Goal: Book appointment/travel/reservation

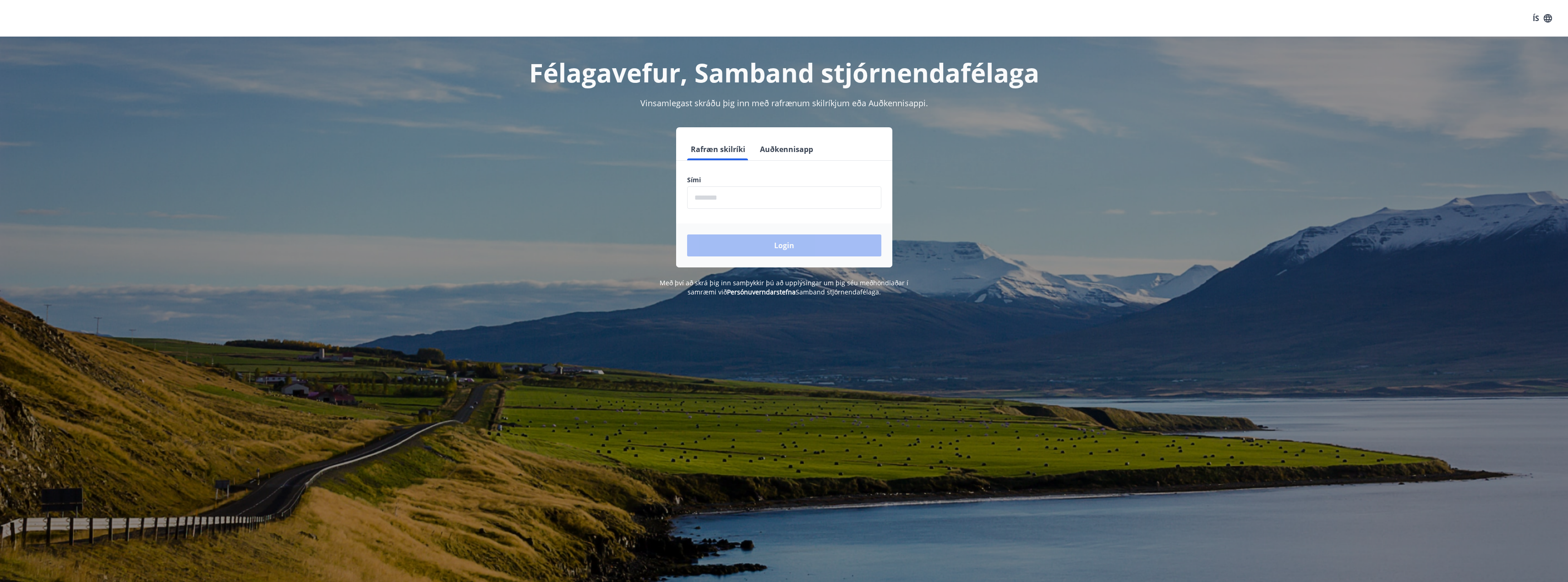
click at [741, 206] on input "phone" at bounding box center [784, 197] width 195 height 23
type input "********"
click at [687, 234] on button "Login" at bounding box center [784, 245] width 195 height 22
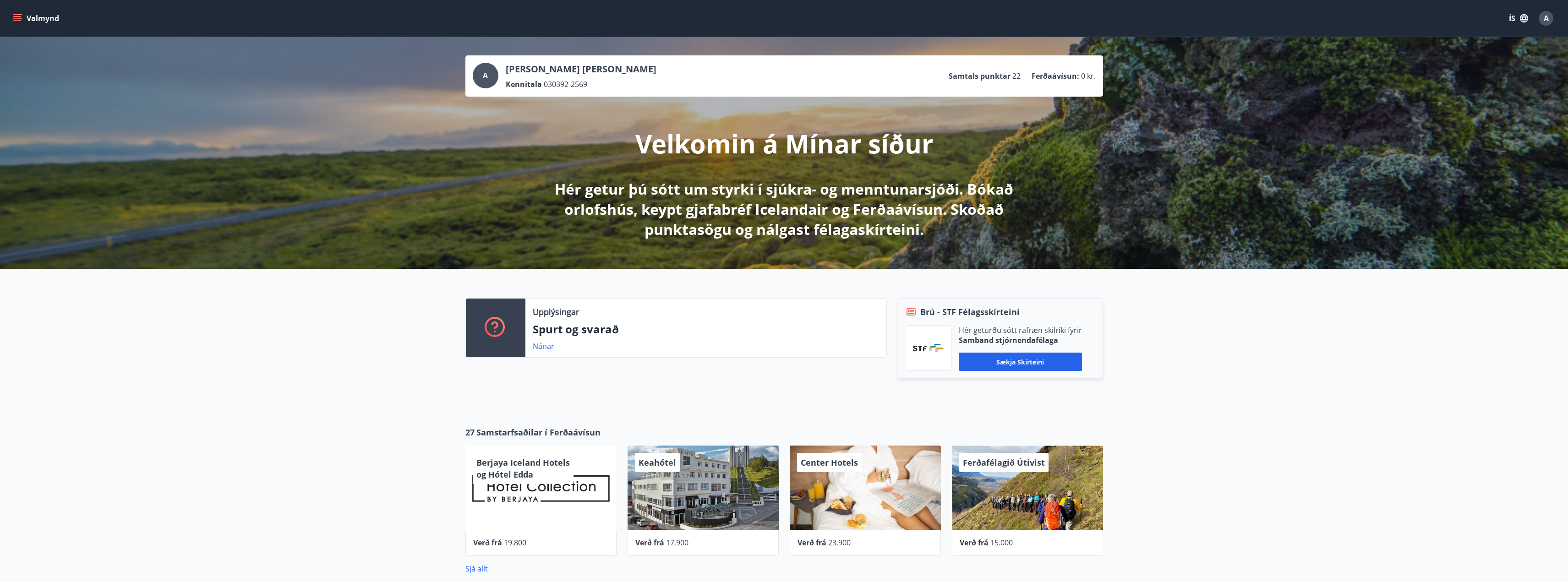
click at [997, 76] on p "Samtals punktar" at bounding box center [979, 76] width 62 height 10
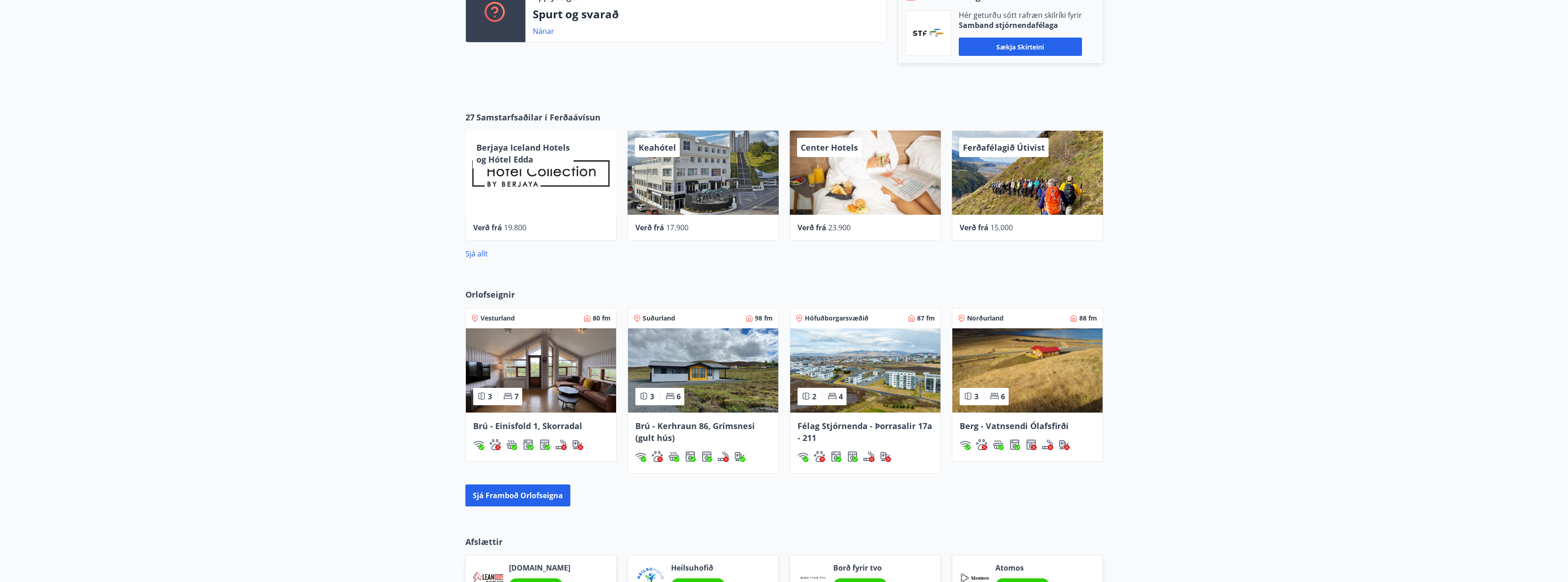
scroll to position [320, 0]
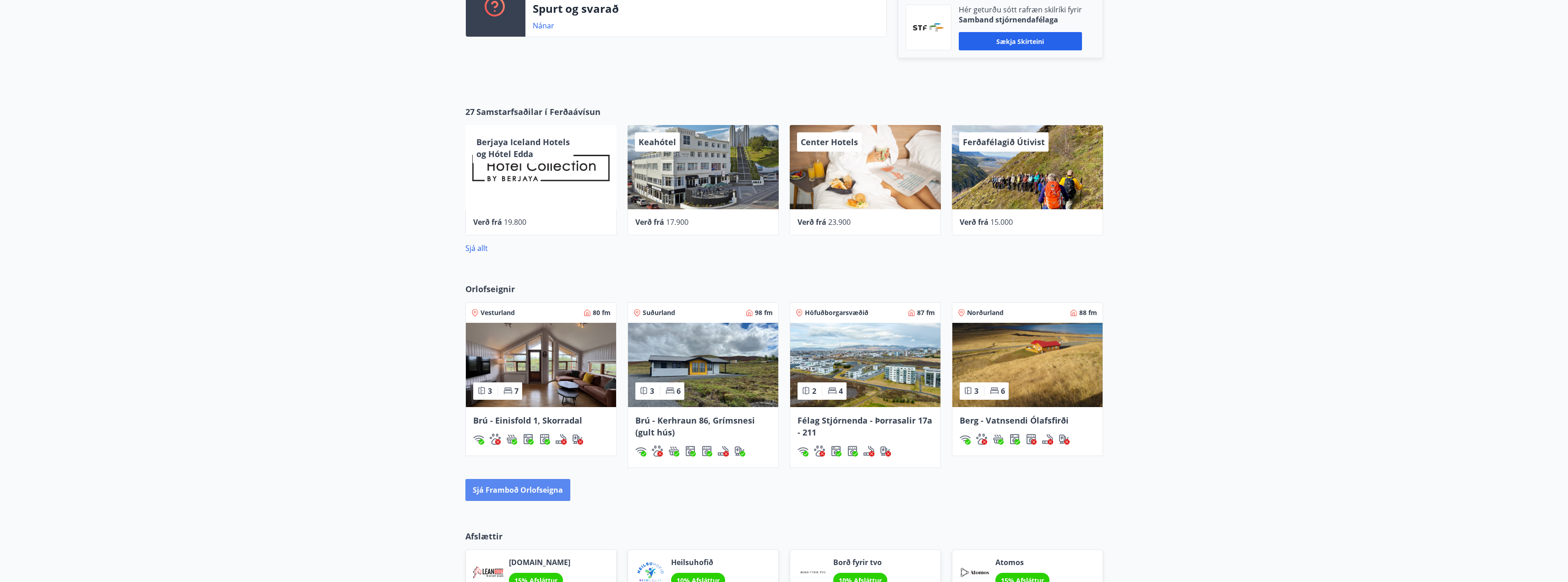
click at [536, 489] on button "Sjá framboð orlofseigna" at bounding box center [518, 490] width 105 height 22
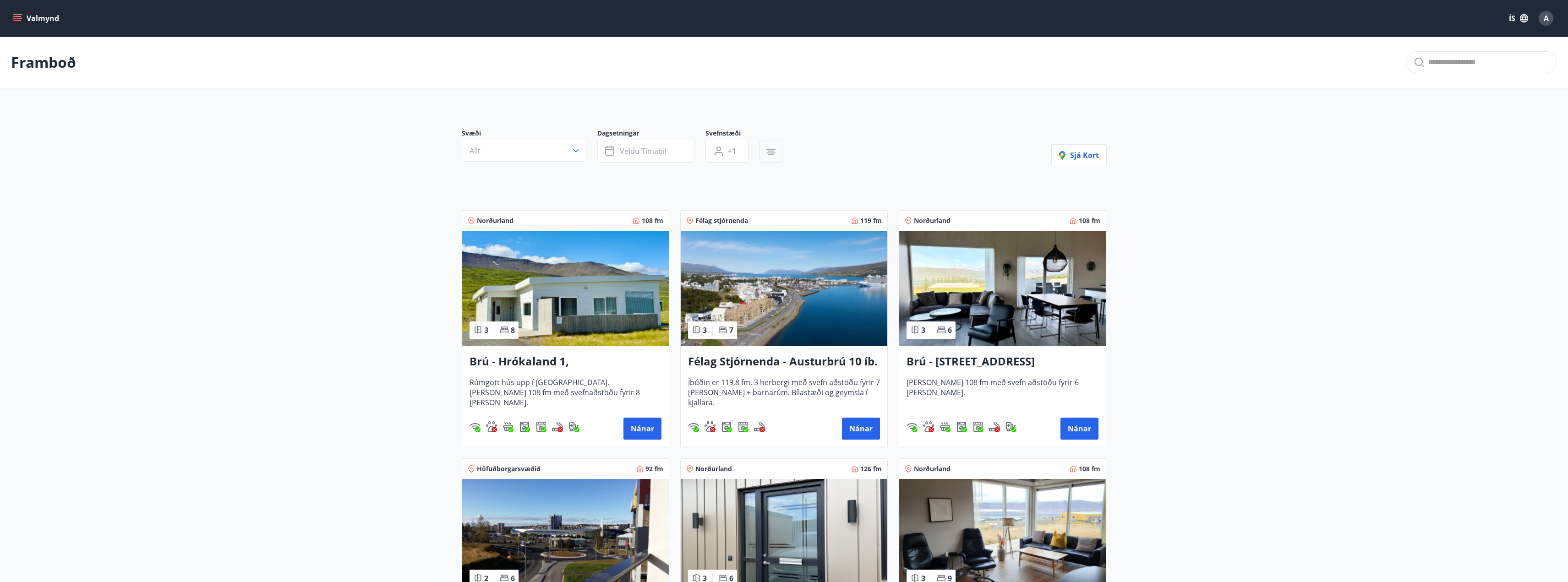
click at [770, 153] on icon "button" at bounding box center [771, 152] width 9 height 1
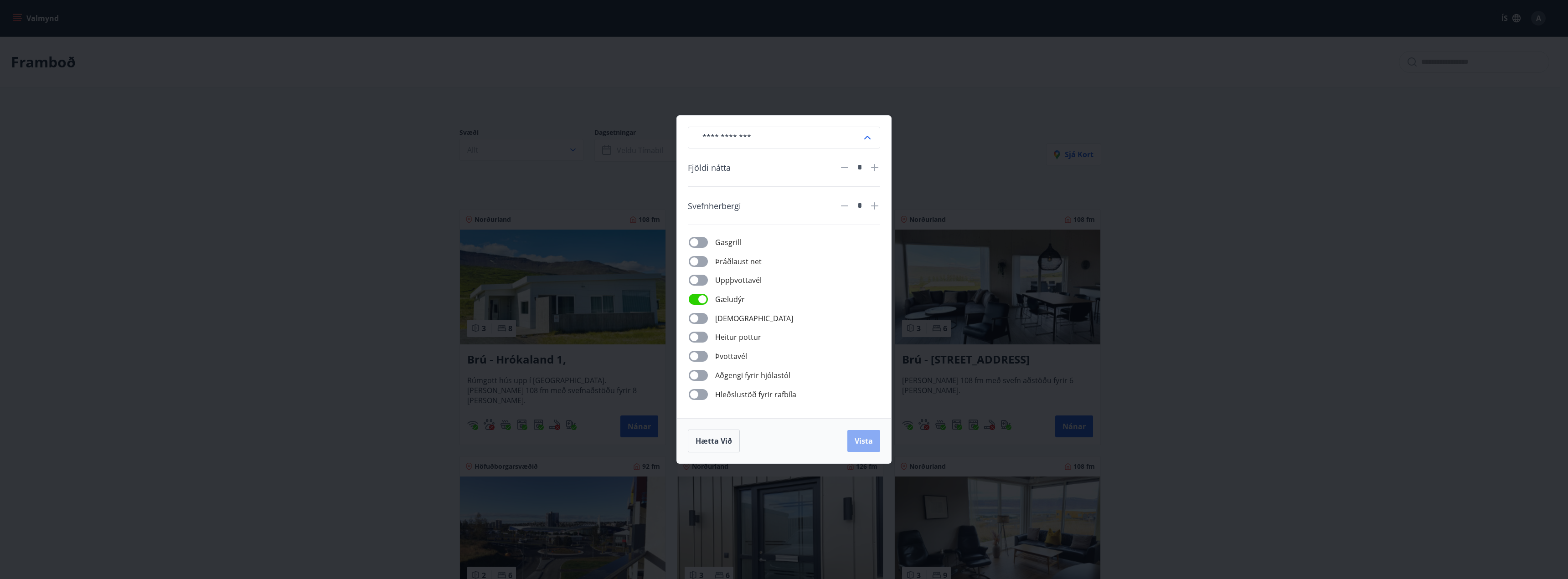
click at [857, 436] on span "Vista" at bounding box center [864, 441] width 18 height 10
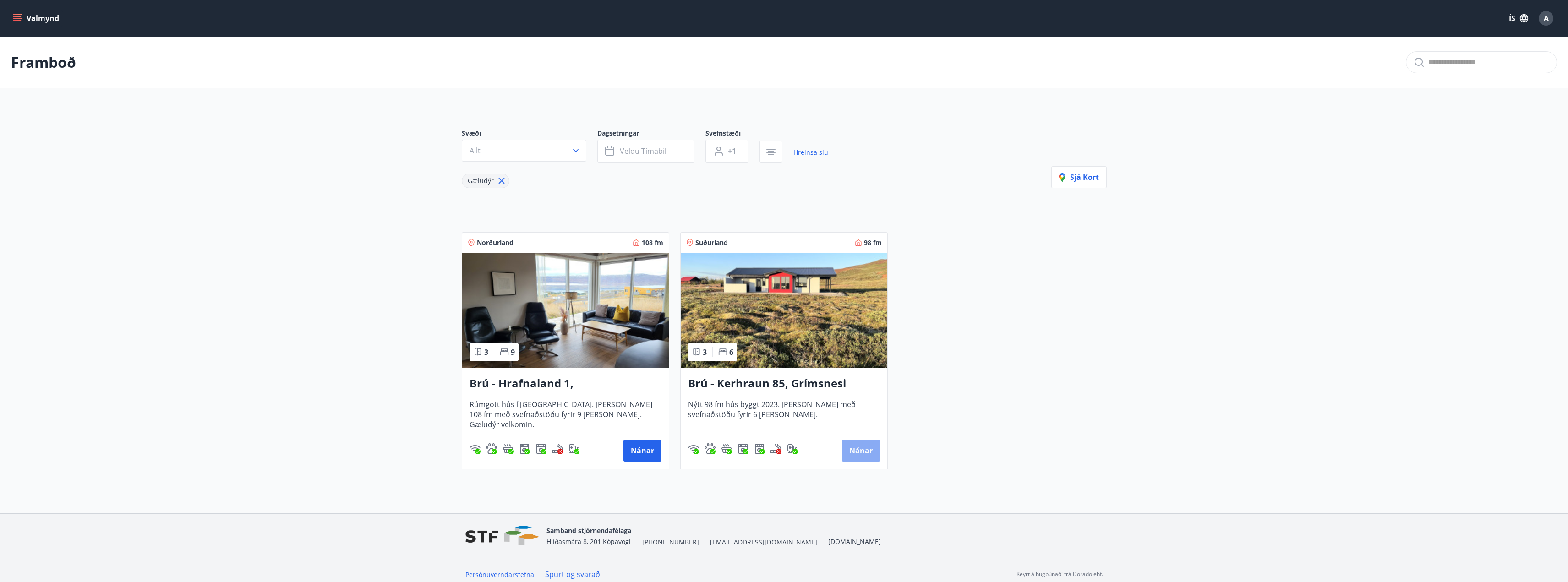
click at [867, 451] on button "Nánar" at bounding box center [861, 451] width 38 height 22
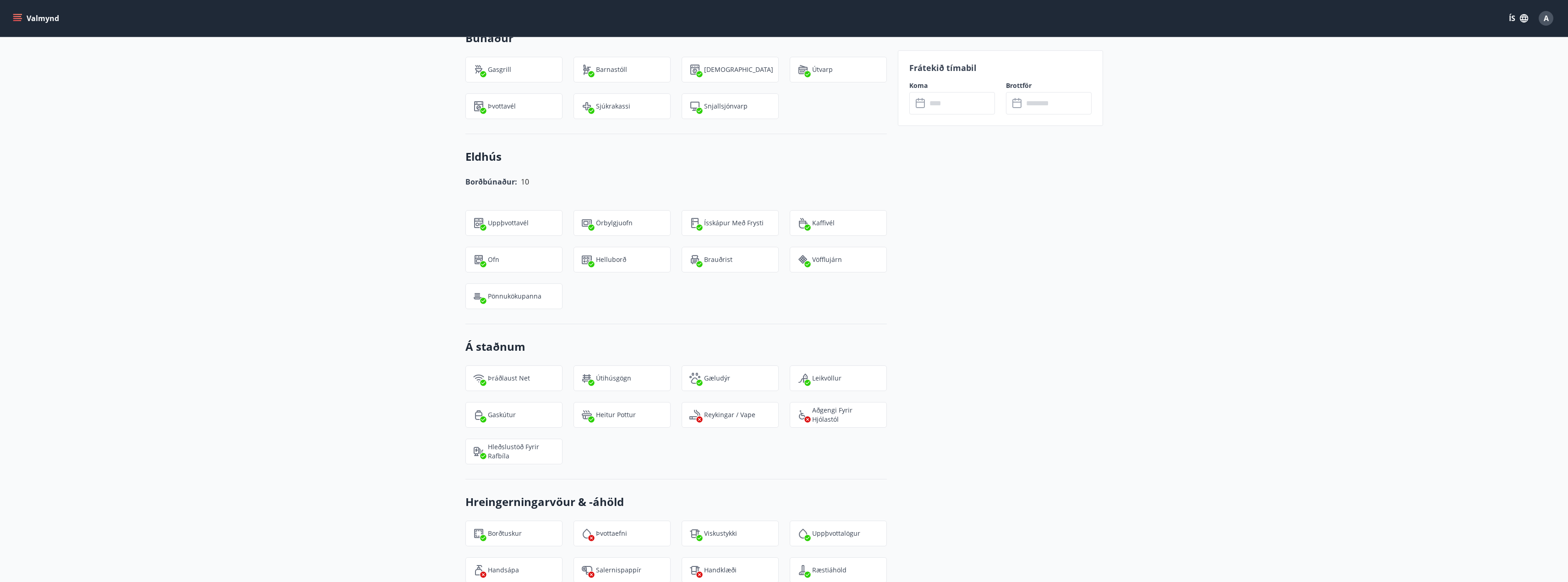
scroll to position [986, 0]
click at [944, 105] on input "text" at bounding box center [961, 103] width 69 height 23
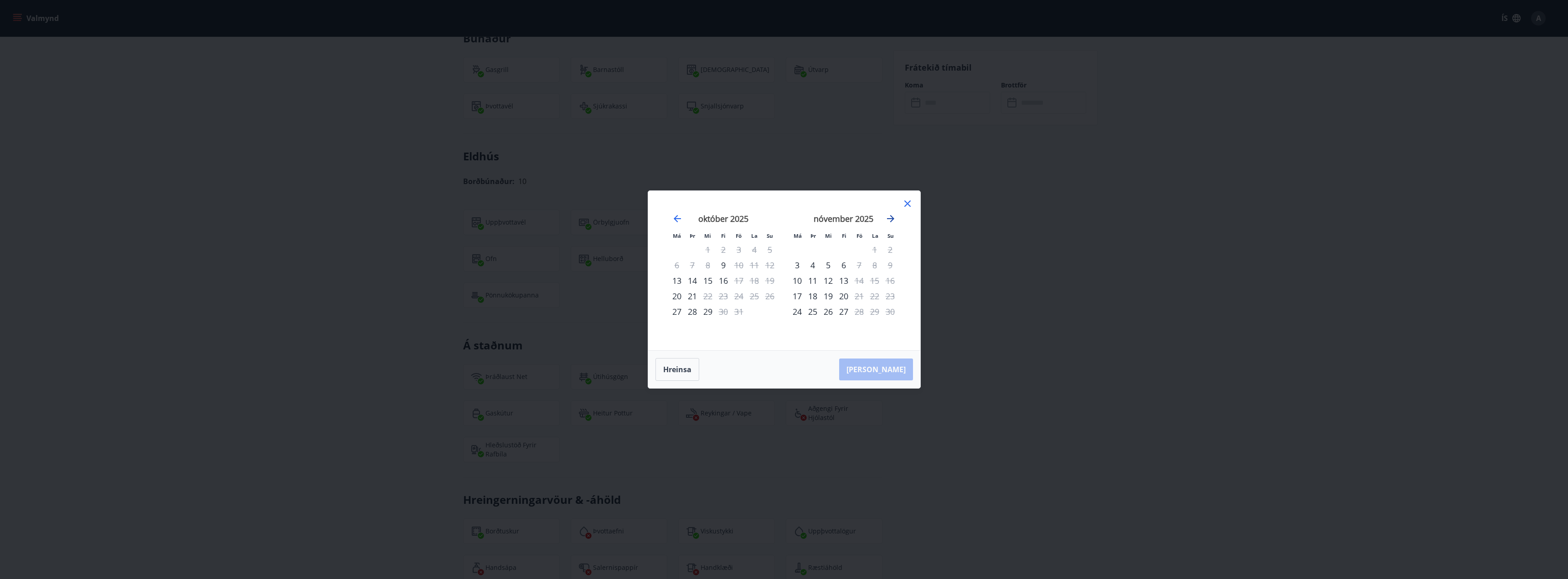
click at [892, 220] on icon "Move forward to switch to the next month." at bounding box center [891, 218] width 7 height 7
click at [856, 297] on div "26" at bounding box center [859, 296] width 15 height 15
click at [797, 313] on div "29" at bounding box center [797, 311] width 15 height 15
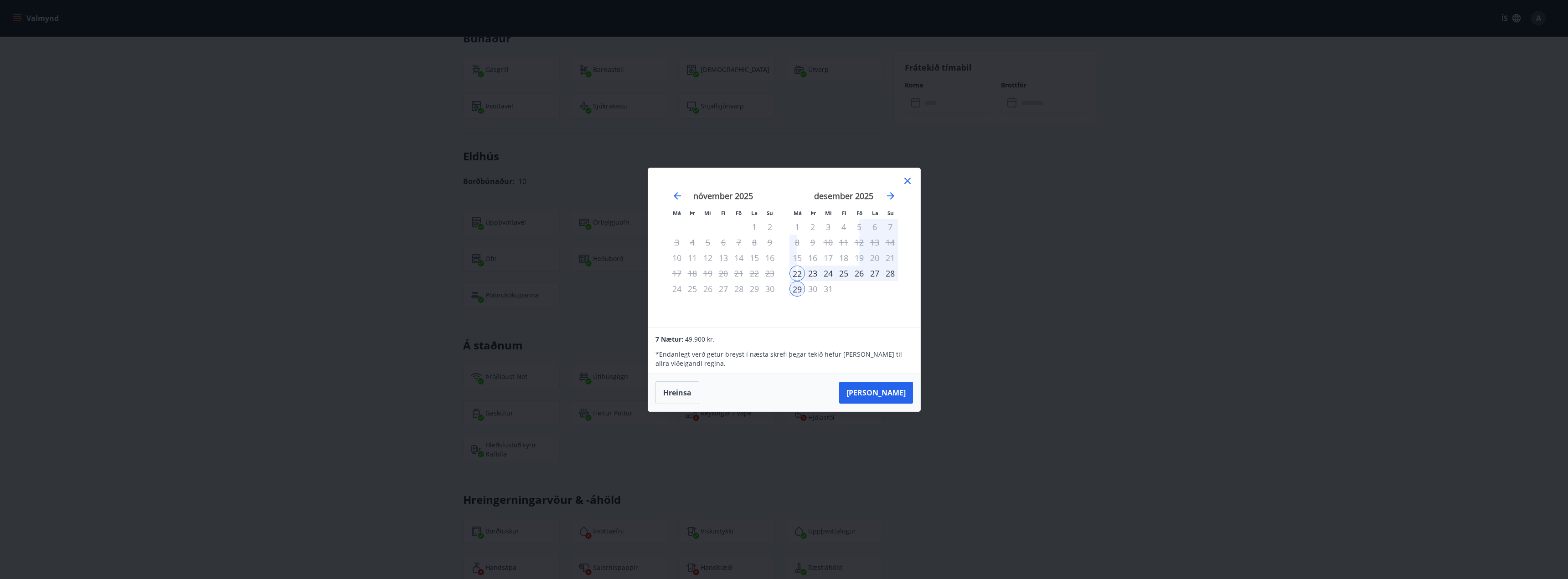
click at [844, 273] on div "25" at bounding box center [843, 273] width 15 height 15
click at [696, 392] on button "Hreinsa" at bounding box center [677, 392] width 44 height 23
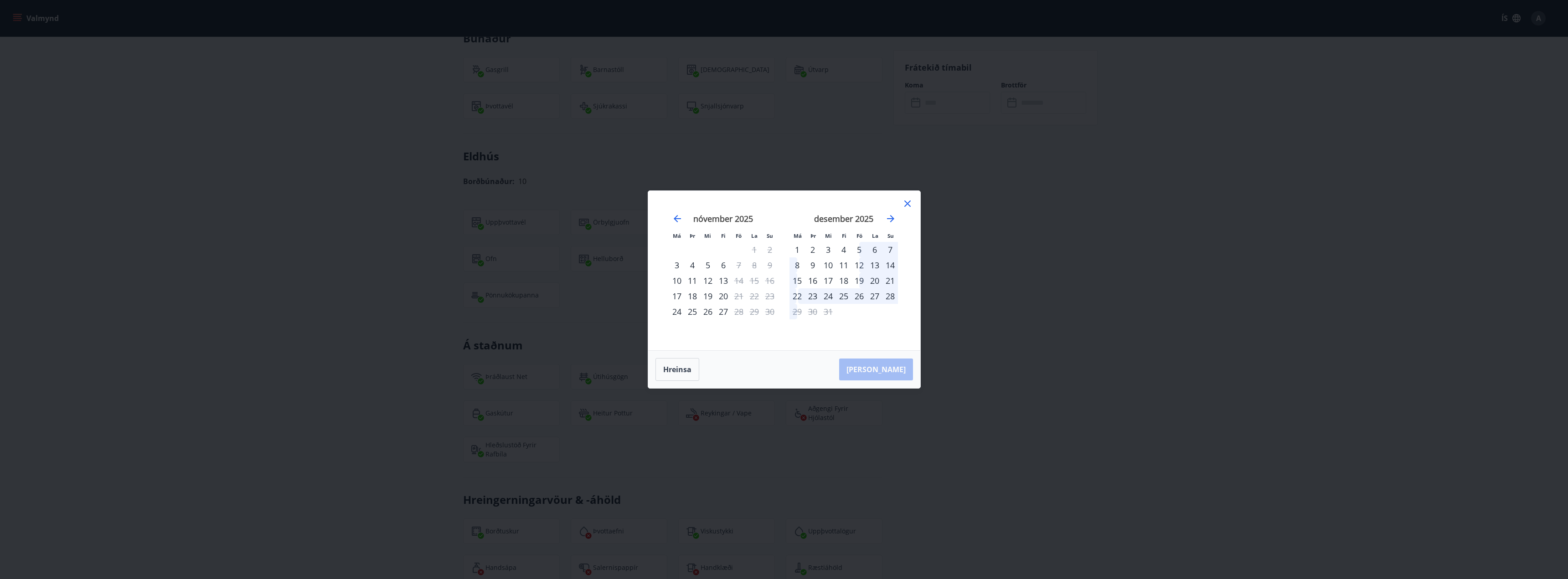
click at [859, 280] on div "19" at bounding box center [859, 280] width 15 height 15
click at [856, 280] on div "19" at bounding box center [859, 280] width 15 height 15
click at [799, 297] on div "22" at bounding box center [797, 296] width 15 height 15
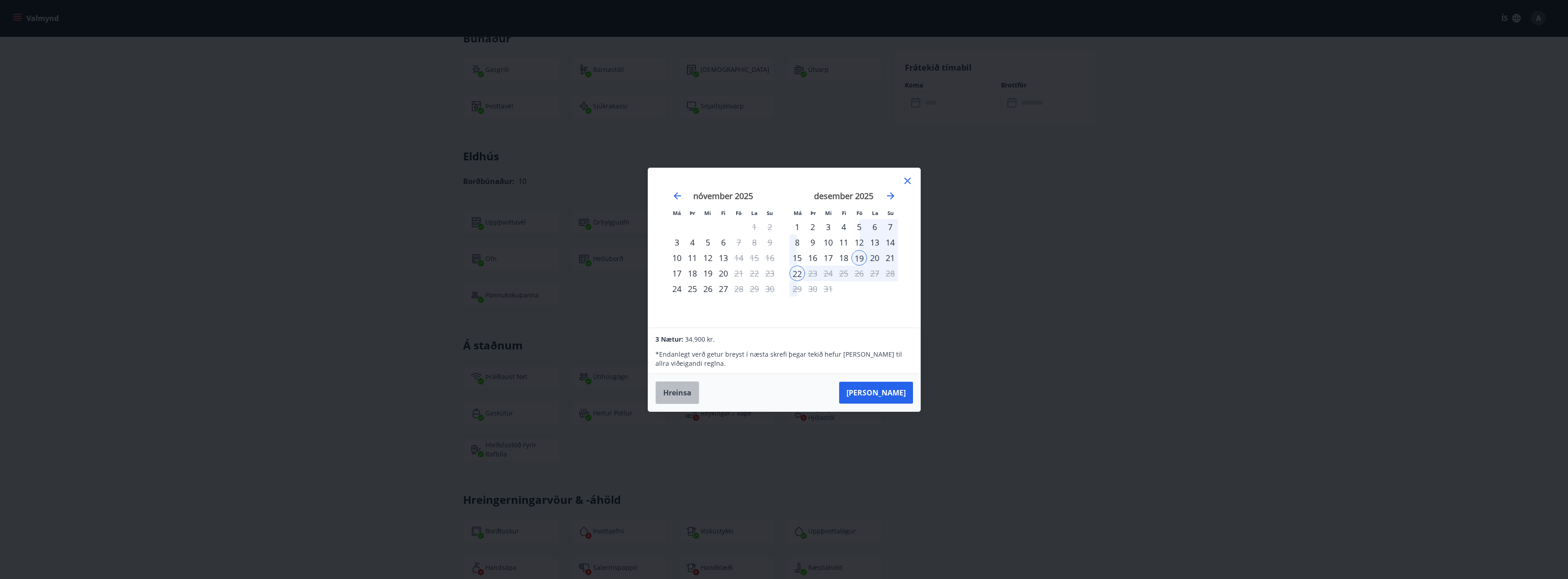
click at [690, 400] on button "Hreinsa" at bounding box center [677, 392] width 44 height 23
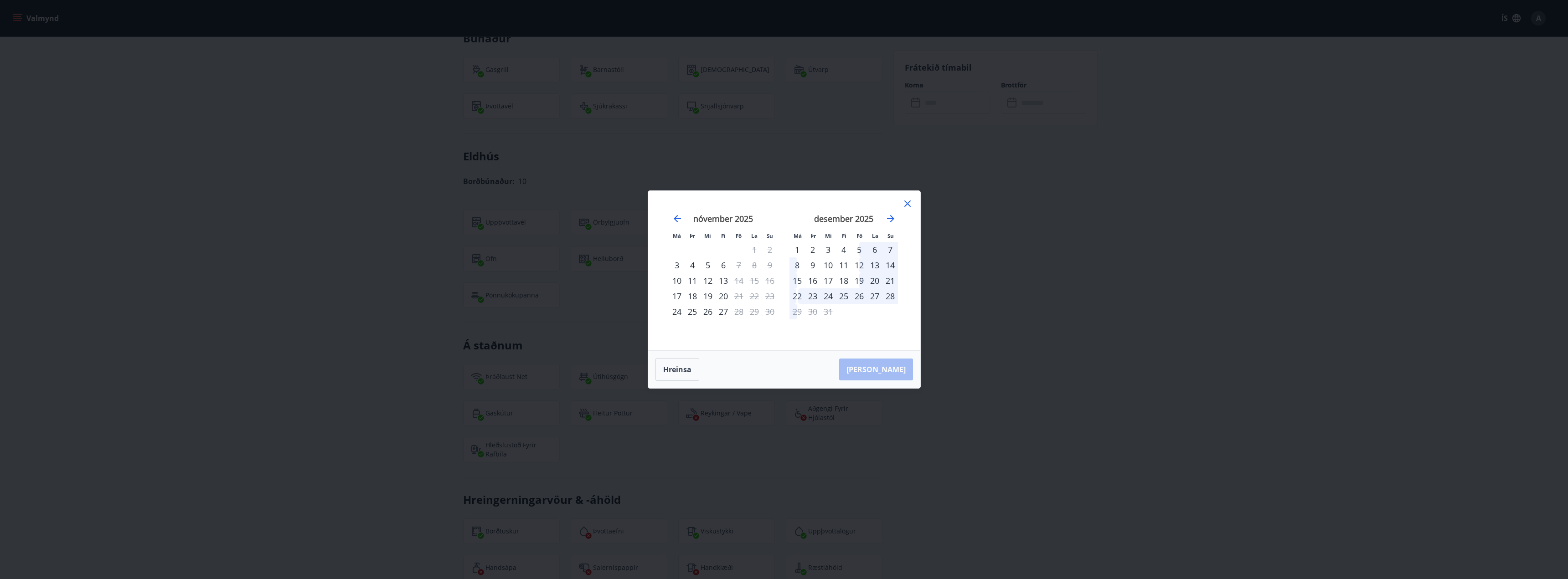
click at [859, 297] on div "26" at bounding box center [859, 296] width 15 height 15
click at [889, 297] on div "28" at bounding box center [890, 296] width 15 height 15
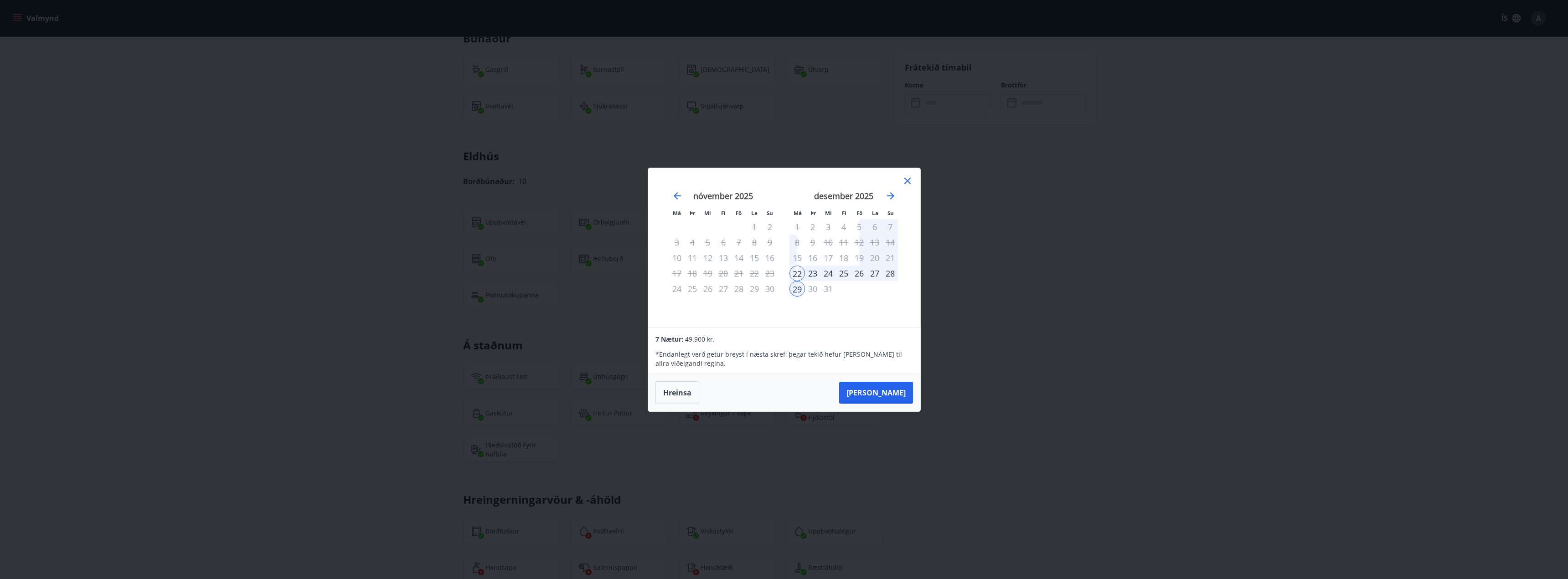
click at [908, 183] on icon at bounding box center [908, 181] width 11 height 11
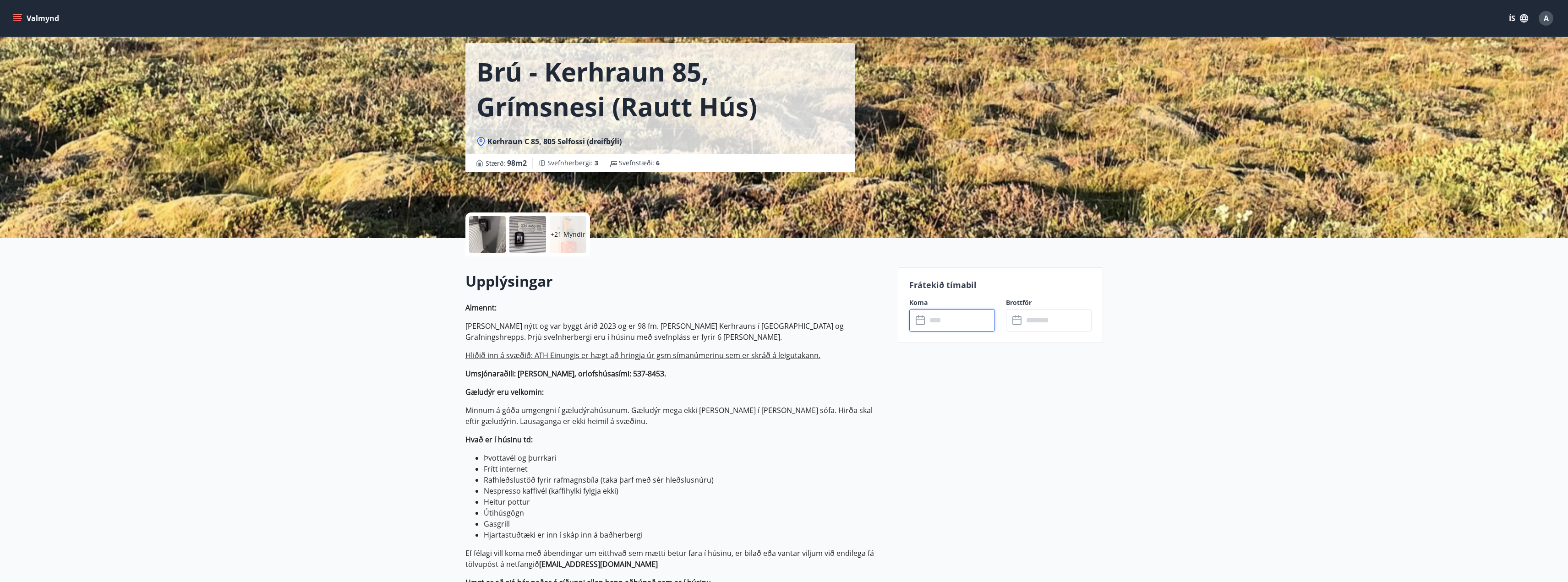
scroll to position [0, 0]
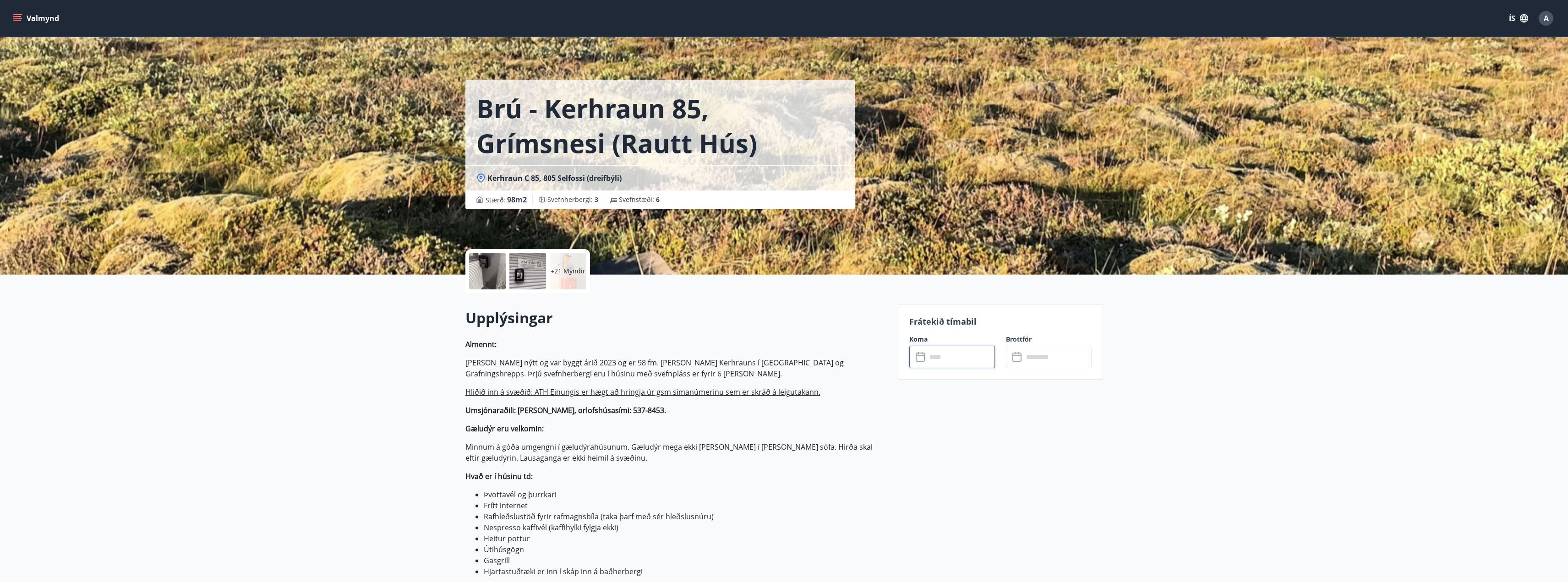
click at [977, 357] on input "text" at bounding box center [961, 356] width 69 height 23
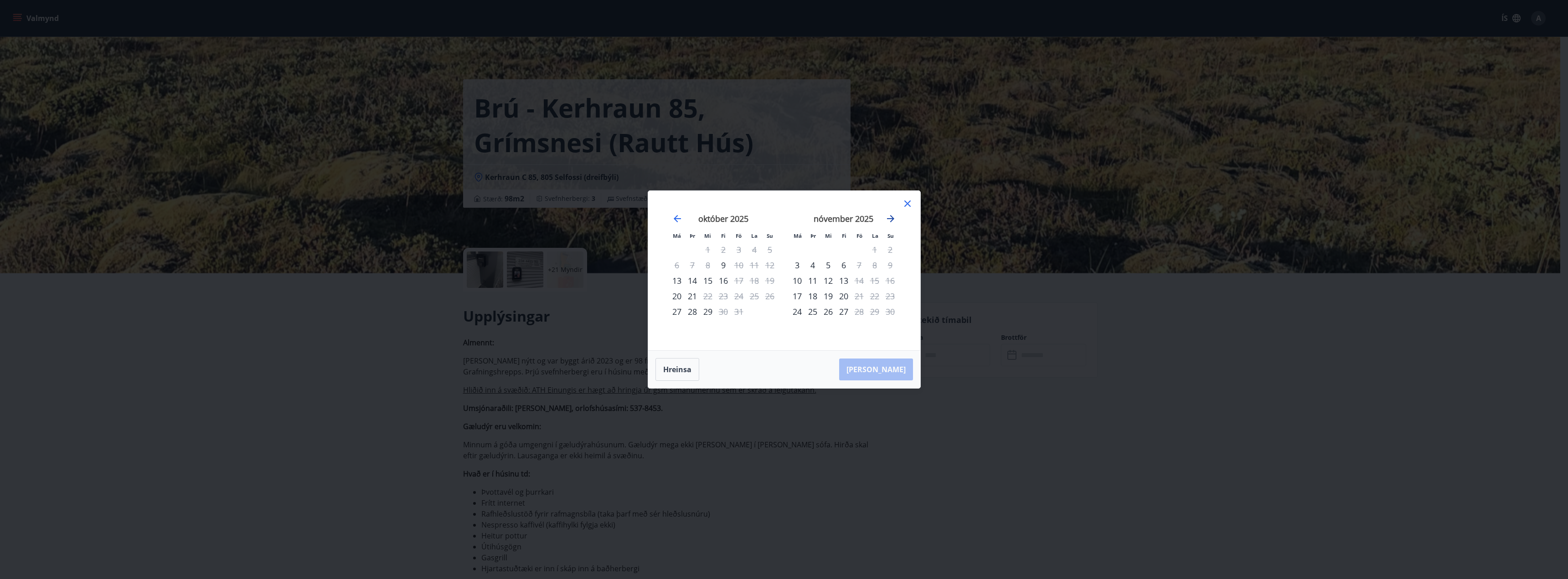
click at [889, 220] on icon "Move forward to switch to the next month." at bounding box center [891, 218] width 11 height 11
click at [862, 280] on div "19" at bounding box center [859, 280] width 15 height 15
click at [796, 294] on div "22" at bounding box center [797, 296] width 15 height 15
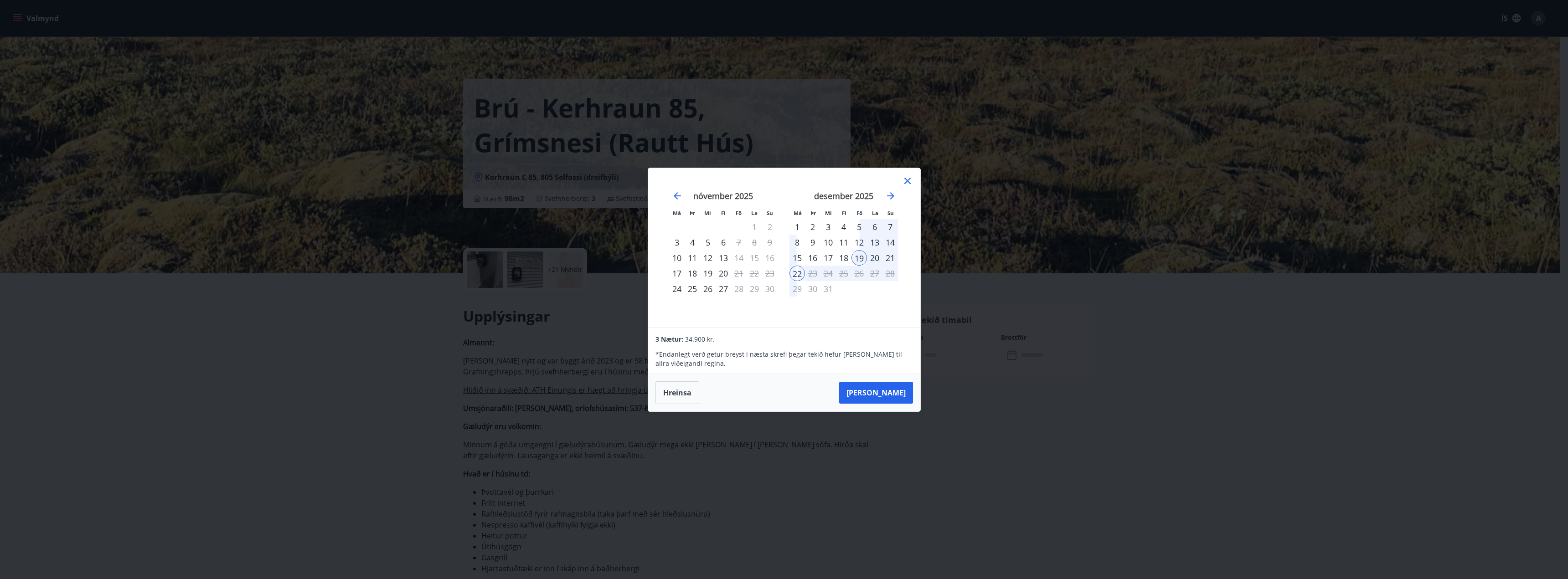
click at [908, 182] on icon at bounding box center [908, 181] width 11 height 11
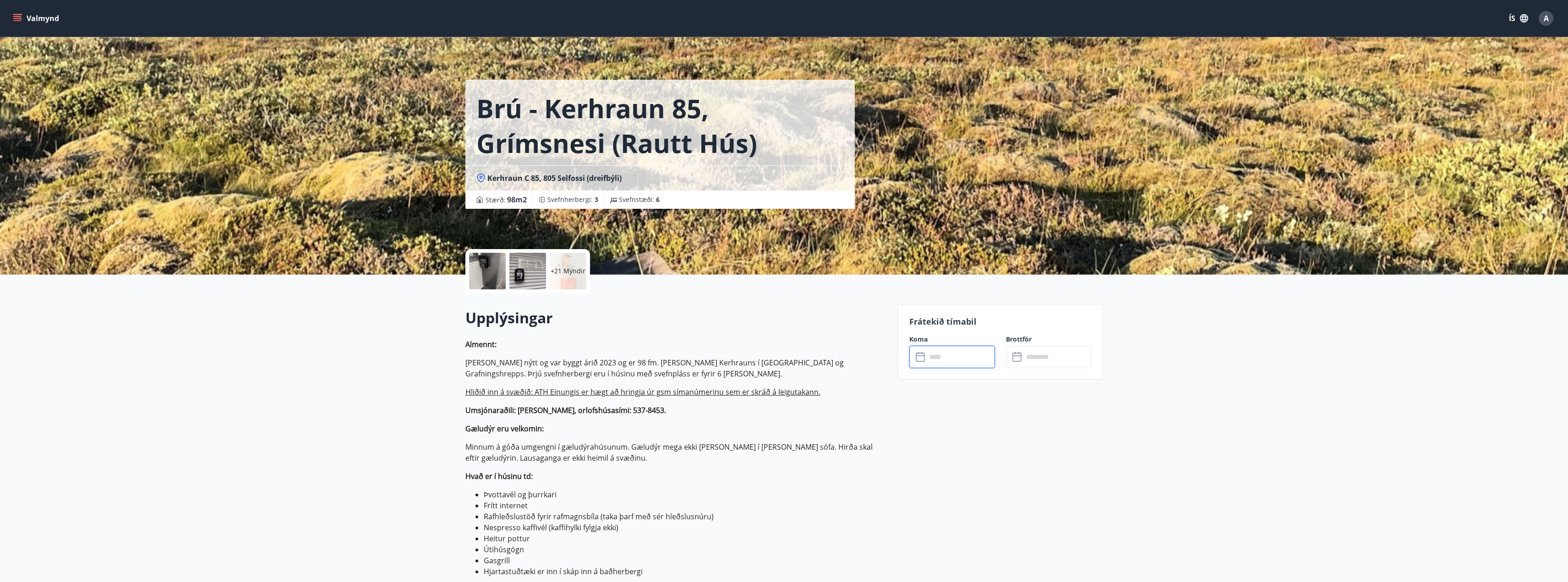
click at [970, 362] on input "text" at bounding box center [961, 356] width 69 height 23
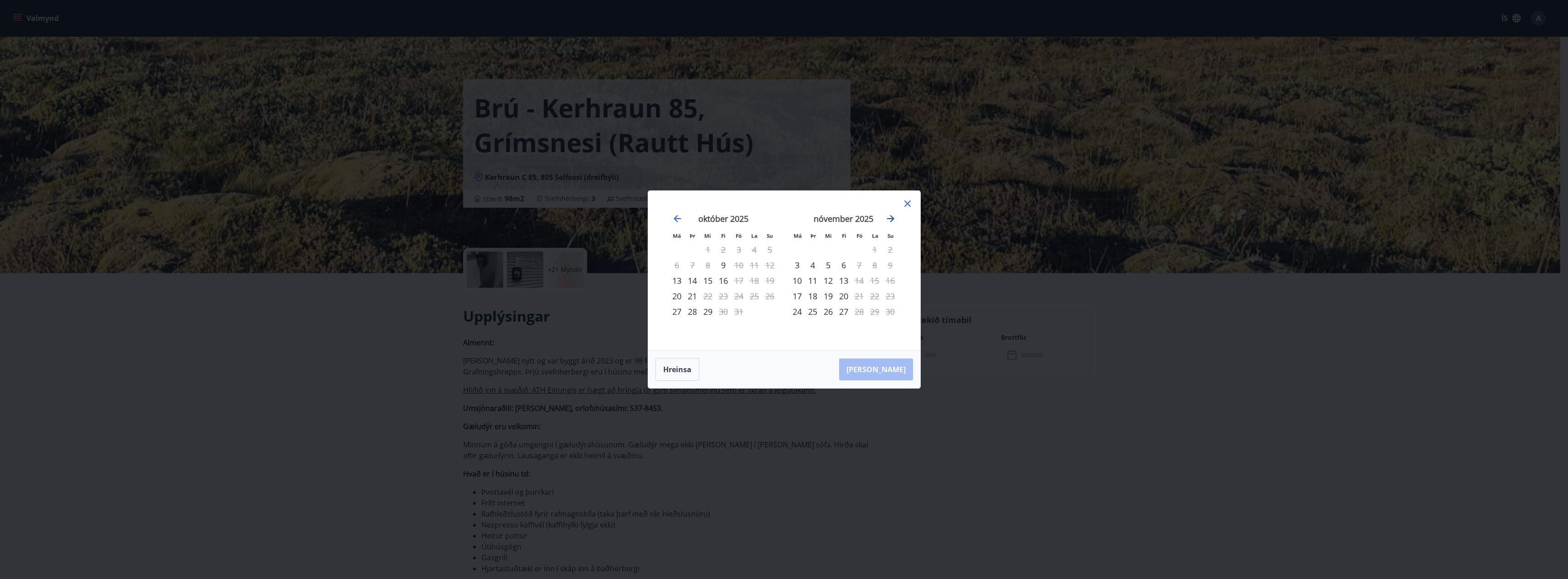
click at [892, 218] on icon "Move forward to switch to the next month." at bounding box center [891, 218] width 7 height 7
click at [894, 220] on icon "Move forward to switch to the next month." at bounding box center [891, 218] width 11 height 11
click at [872, 265] on div "10" at bounding box center [874, 265] width 15 height 15
drag, startPoint x: 850, startPoint y: 265, endPoint x: 850, endPoint y: 277, distance: 12.0
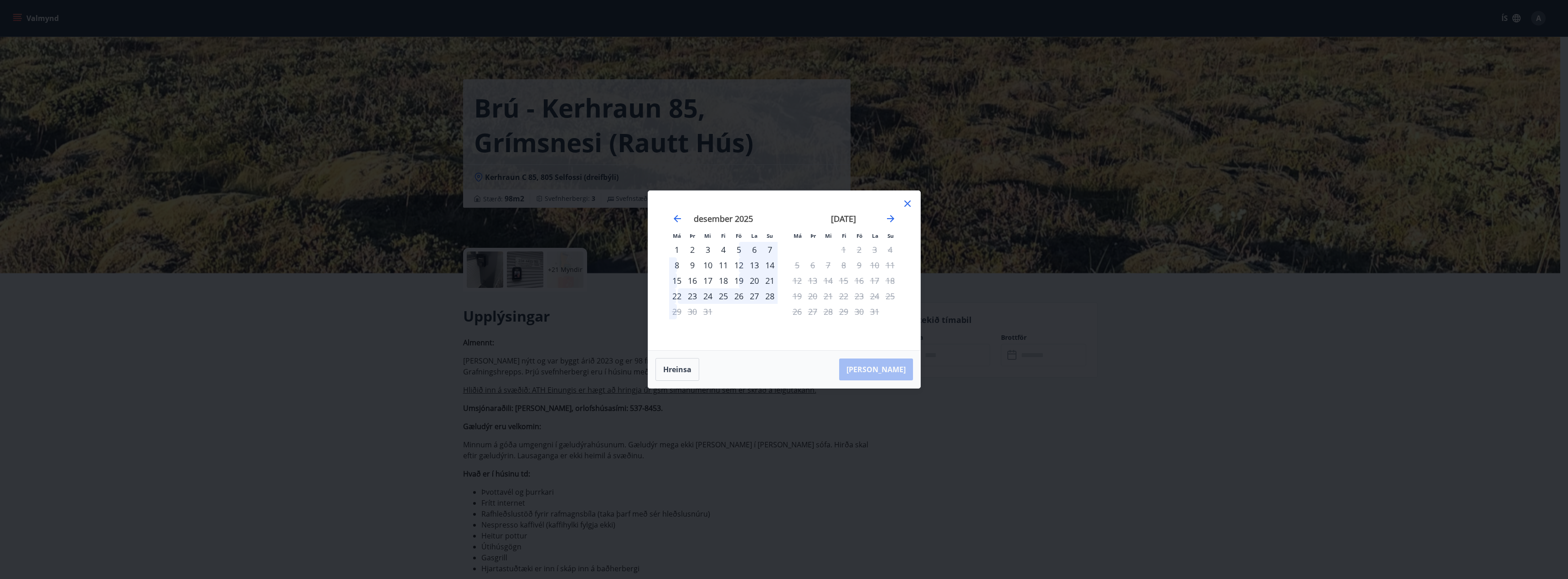
click at [850, 268] on div "8" at bounding box center [843, 265] width 15 height 15
click at [890, 219] on icon "Move forward to switch to the next month." at bounding box center [891, 218] width 7 height 7
click at [910, 204] on icon at bounding box center [908, 204] width 11 height 11
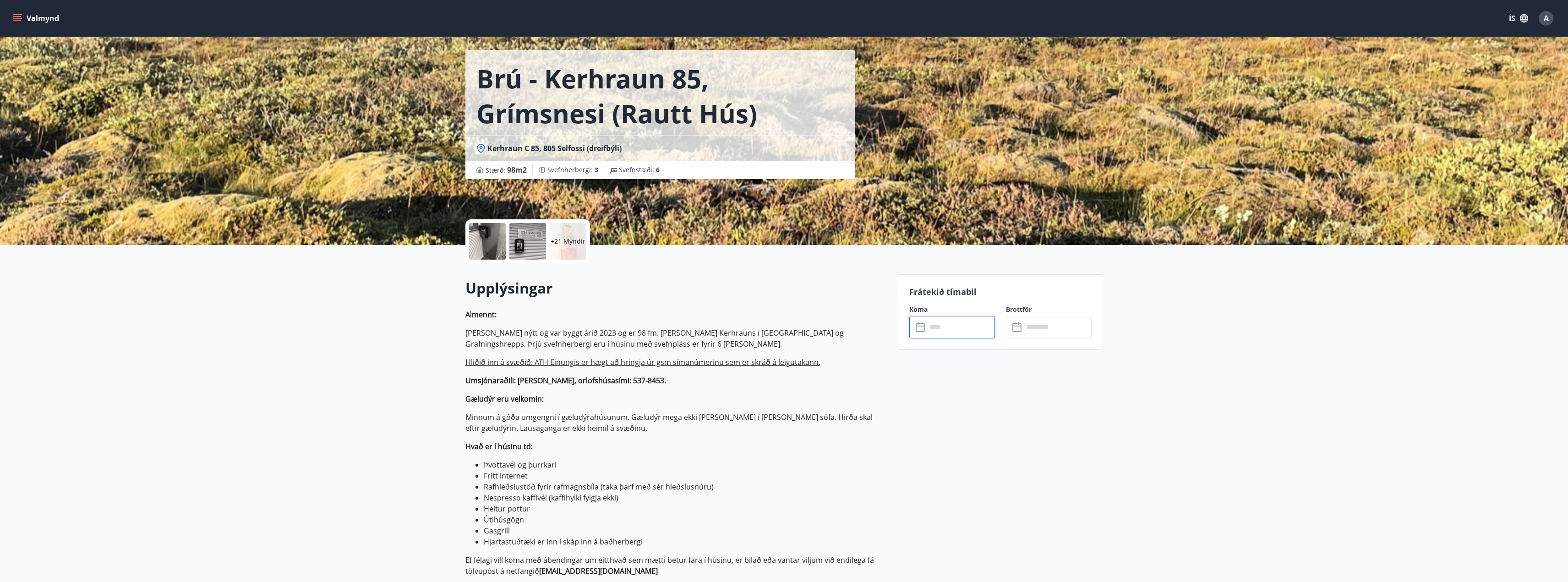
scroll to position [46, 0]
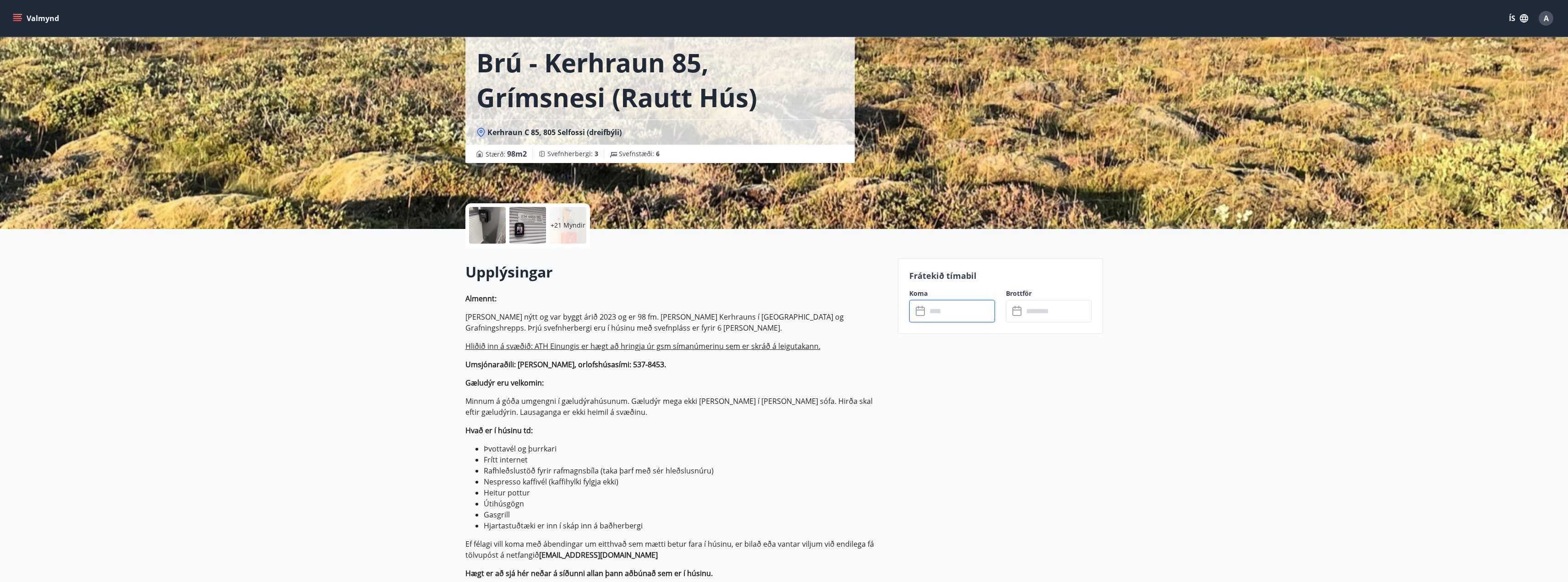
click at [940, 312] on input "text" at bounding box center [961, 311] width 69 height 23
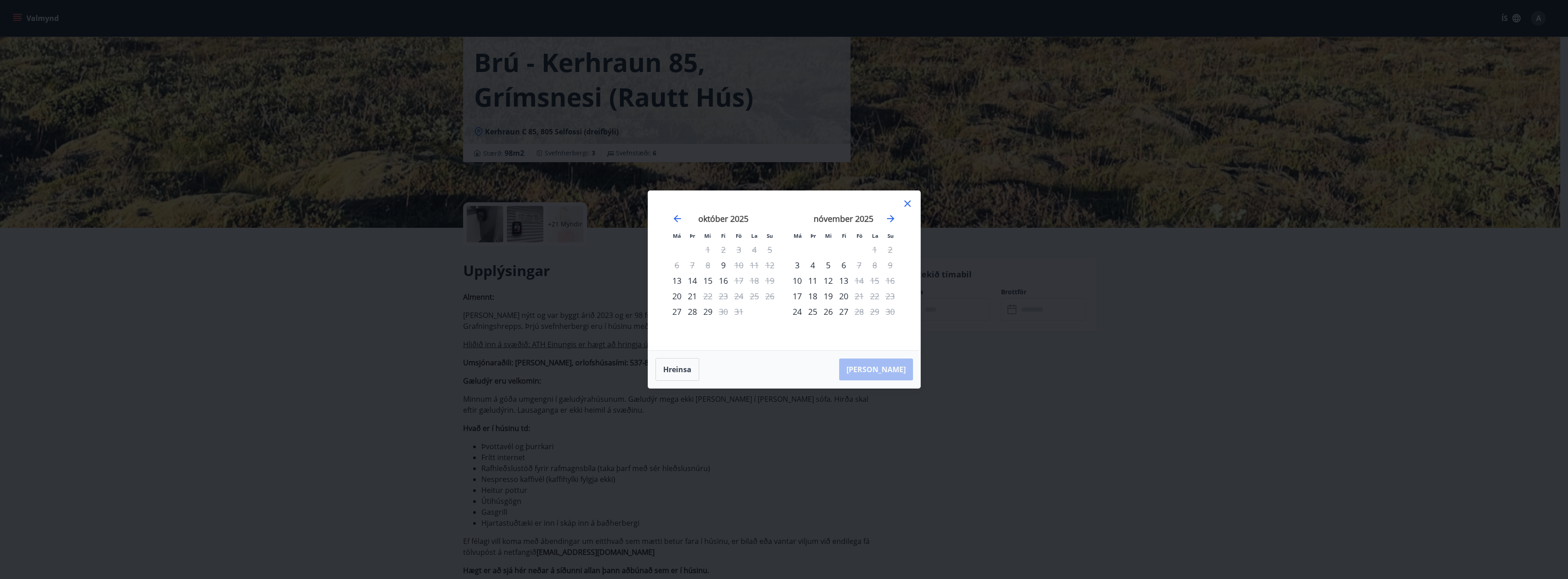
click at [906, 202] on icon at bounding box center [908, 203] width 6 height 6
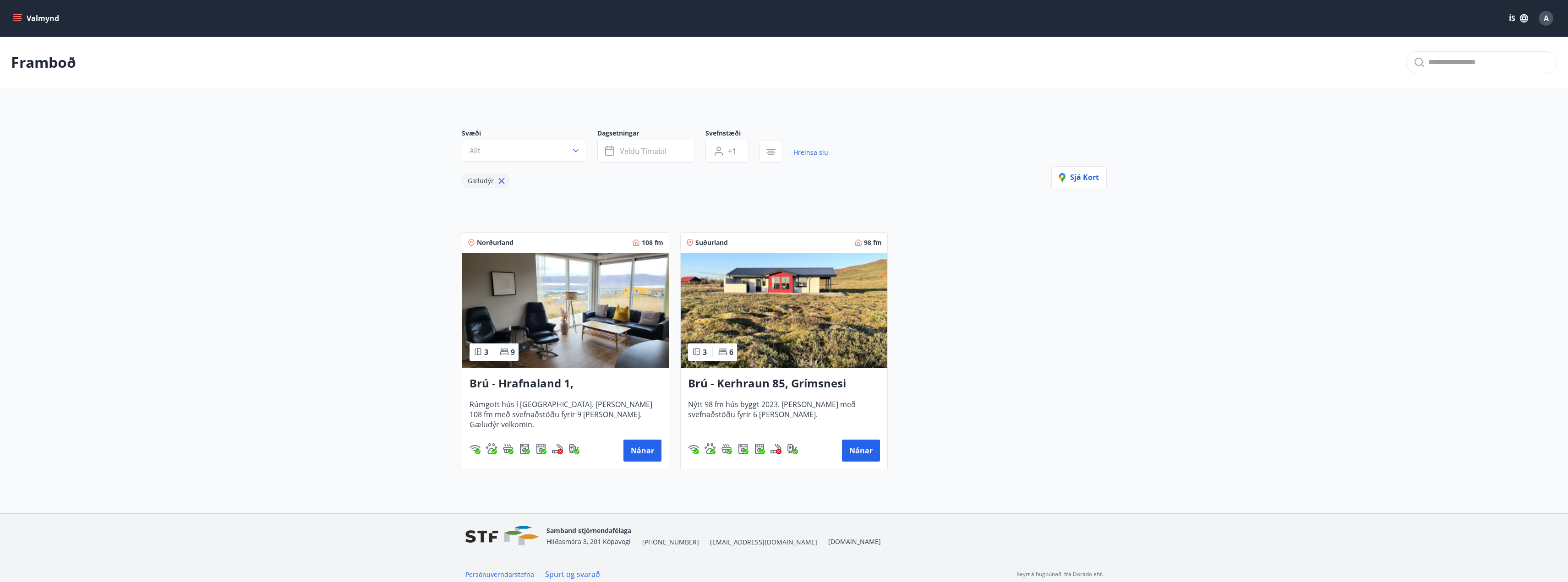
click at [547, 382] on h3 "Brú - Hrafnaland 1, [GEOGRAPHIC_DATA] (gæludýr velkomin)" at bounding box center [566, 383] width 192 height 17
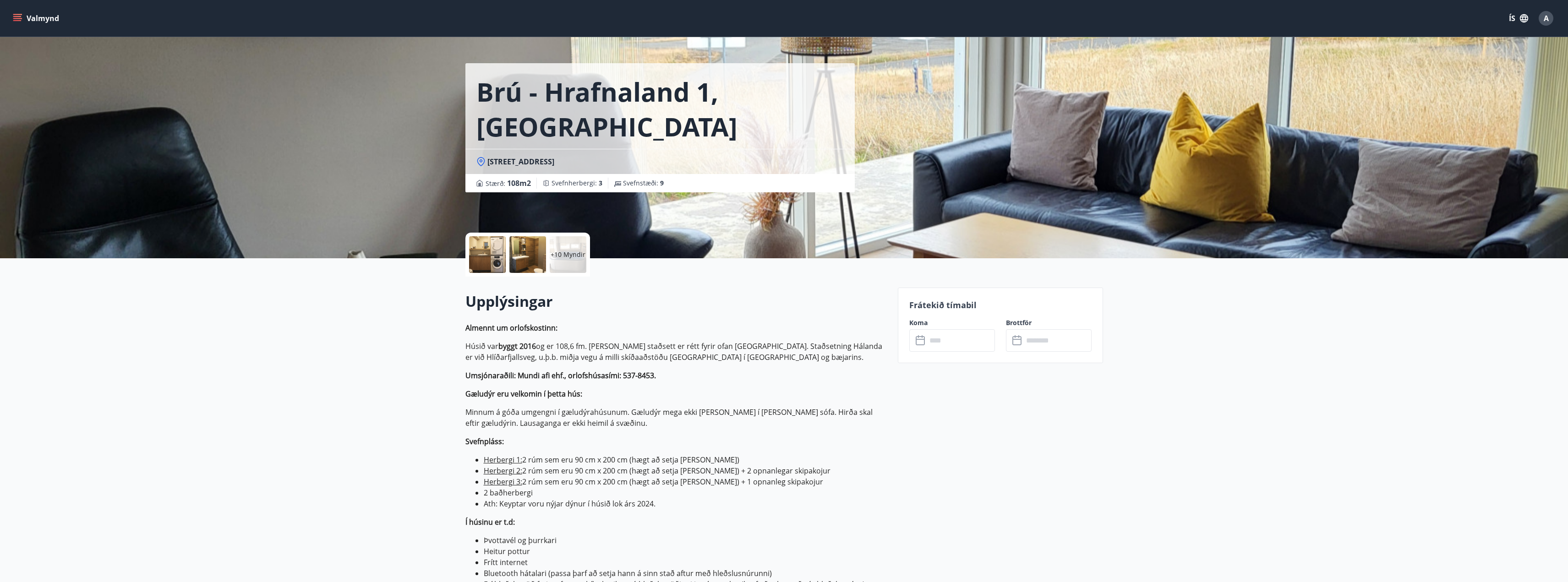
scroll to position [46, 0]
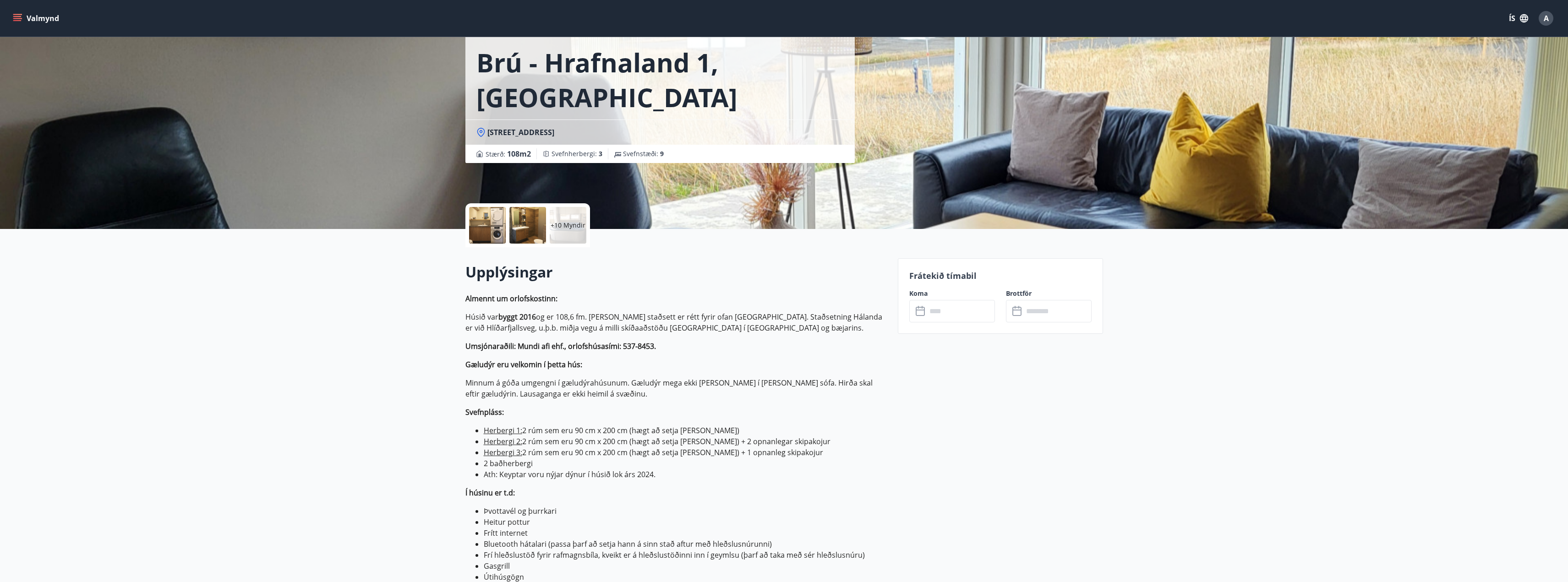
click at [953, 311] on input "text" at bounding box center [961, 311] width 69 height 23
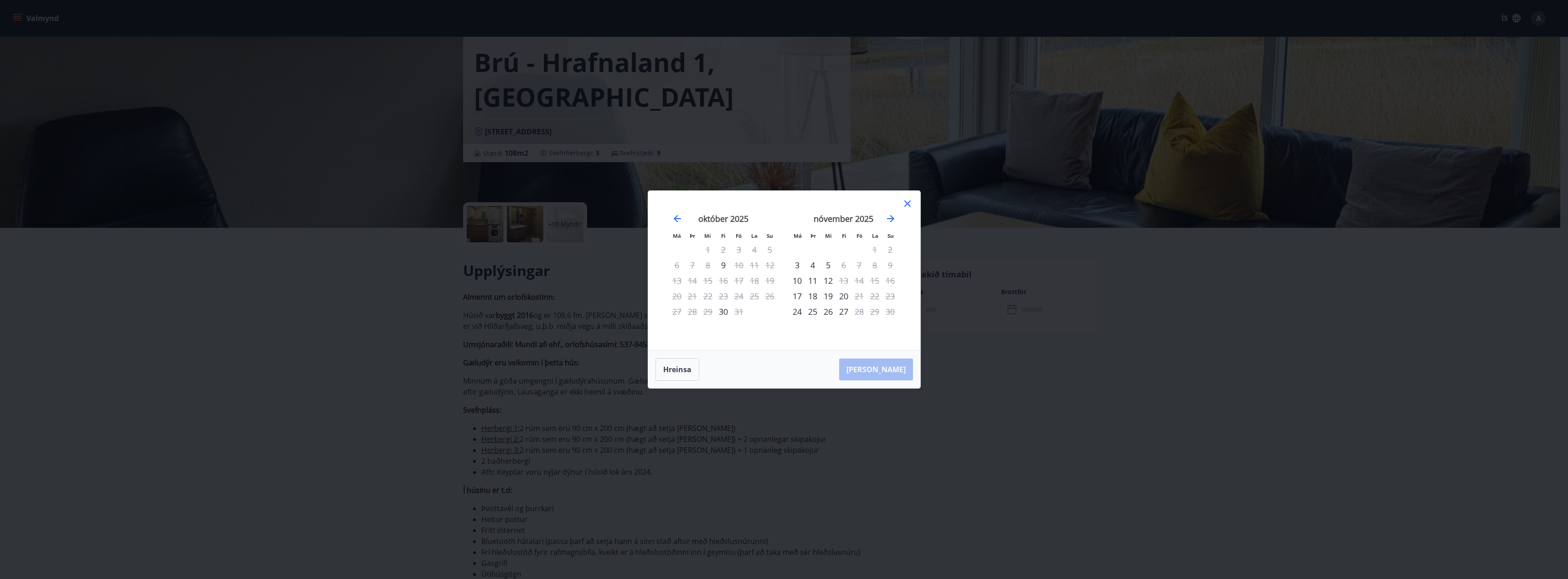
click at [890, 212] on div "nóvember 2025" at bounding box center [844, 222] width 108 height 40
click at [890, 215] on icon "Move forward to switch to the next month." at bounding box center [891, 218] width 11 height 11
click at [904, 206] on icon at bounding box center [908, 204] width 11 height 11
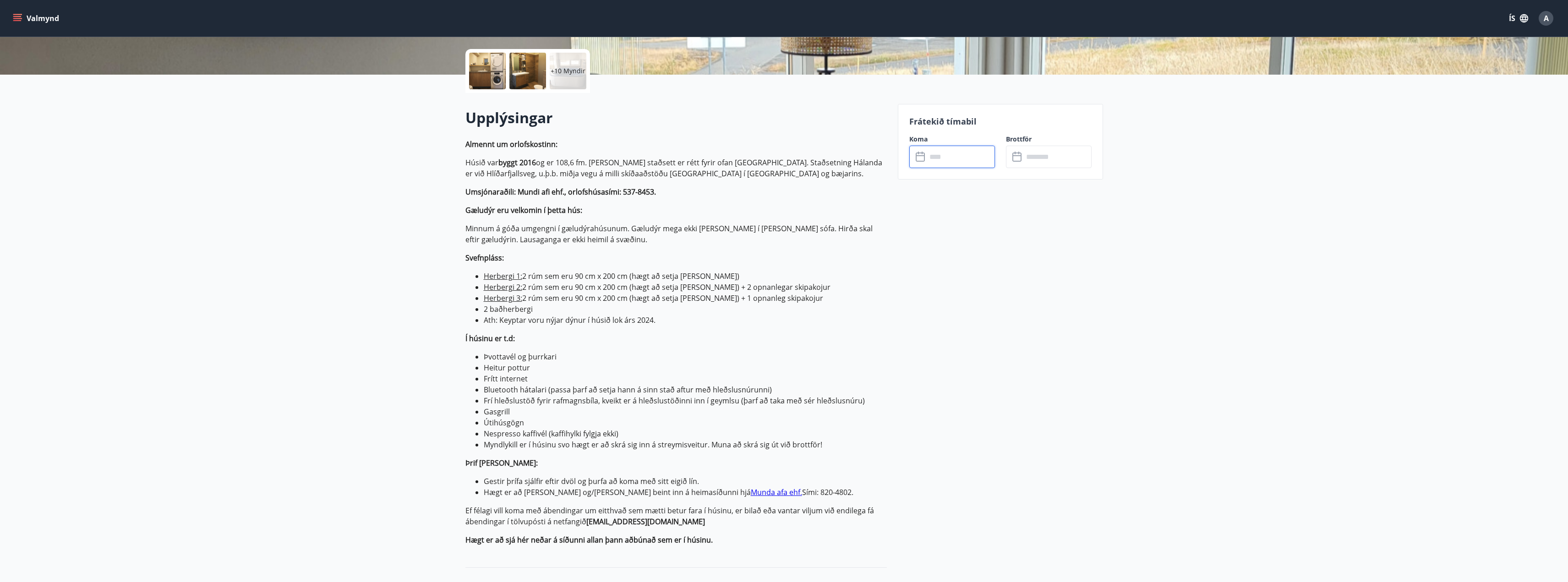
scroll to position [229, 0]
